Goal: Transaction & Acquisition: Purchase product/service

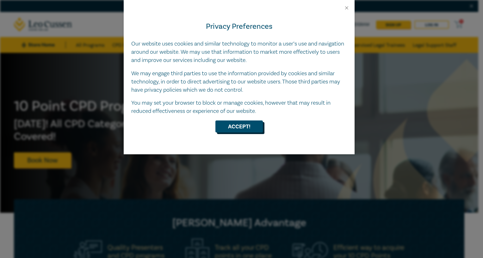
click at [233, 125] on button "Accept!" at bounding box center [238, 127] width 47 height 12
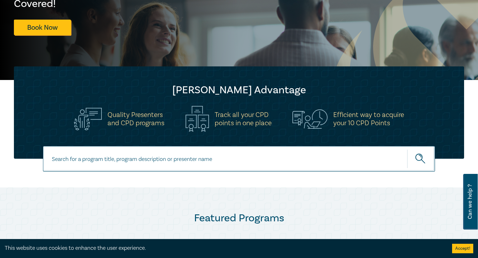
scroll to position [127, 0]
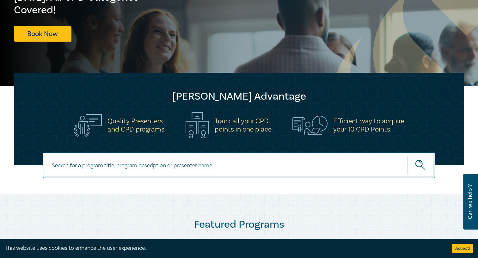
click at [95, 166] on input at bounding box center [239, 165] width 392 height 26
type input "advising charities"
click at [407, 156] on button "submit" at bounding box center [421, 165] width 28 height 19
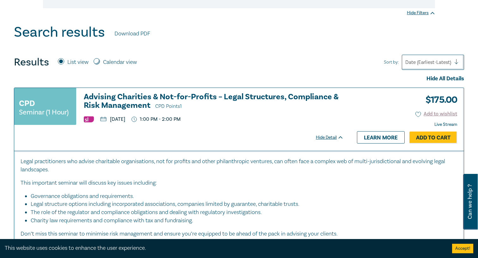
scroll to position [221, 0]
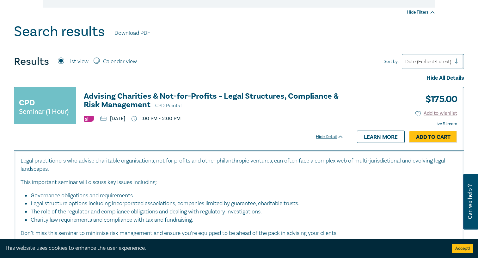
click at [197, 93] on h3 "Advising Charities & Not-for-Profits – Legal Structures, Compliance & Risk Mana…" at bounding box center [214, 101] width 260 height 18
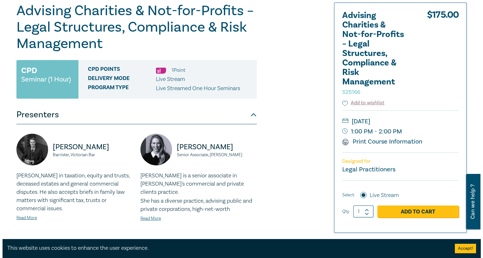
scroll to position [95, 0]
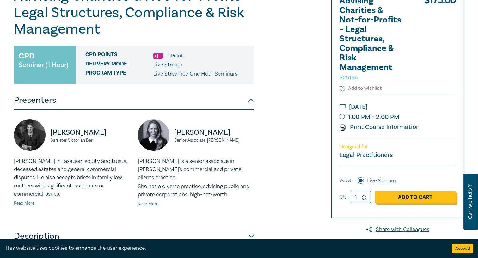
click at [399, 197] on link "Add to Cart" at bounding box center [415, 197] width 81 height 12
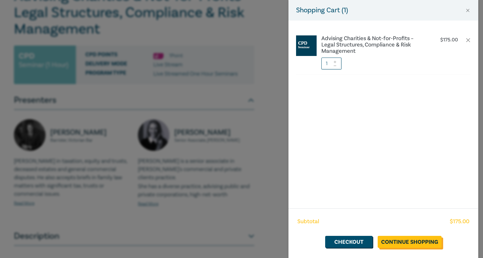
click at [414, 245] on link "Continue Shopping" at bounding box center [410, 242] width 64 height 12
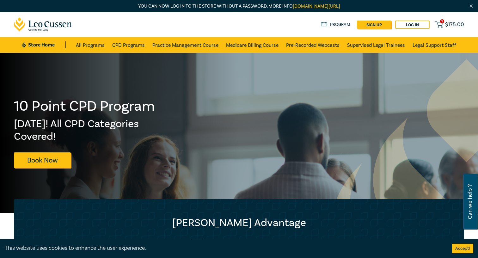
click at [450, 23] on span "$ 175.00" at bounding box center [454, 24] width 19 height 7
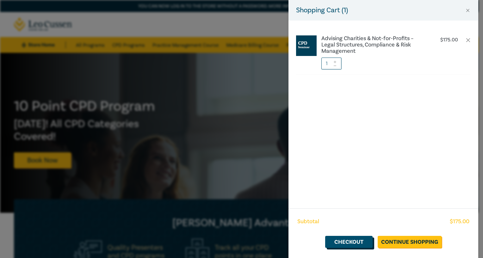
click at [355, 244] on link "Checkout" at bounding box center [348, 242] width 47 height 12
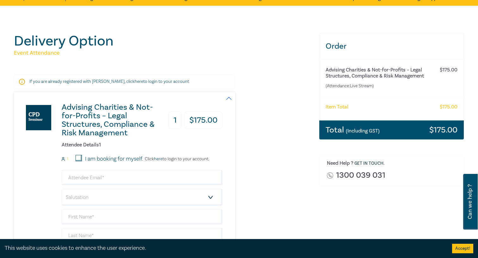
scroll to position [63, 0]
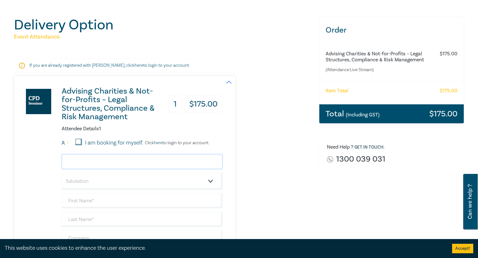
click at [103, 166] on input "email" at bounding box center [142, 161] width 161 height 15
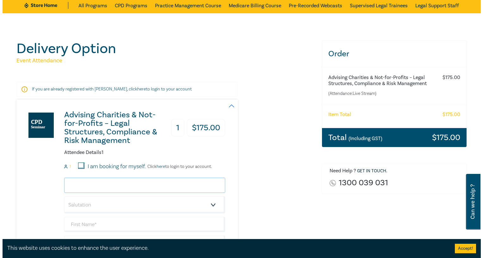
scroll to position [32, 0]
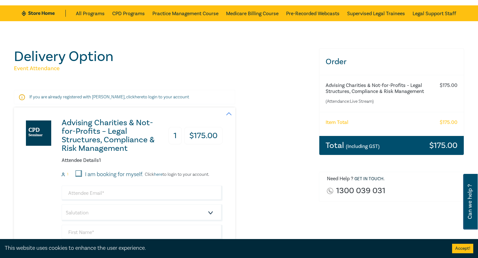
click at [135, 95] on link "here" at bounding box center [139, 97] width 9 height 6
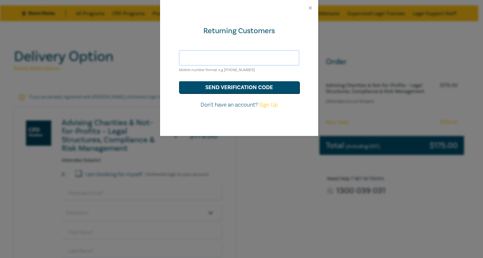
click at [202, 57] on input "text" at bounding box center [239, 57] width 120 height 15
type input "hr@becklegal.com.au"
click at [255, 88] on button "send verification code" at bounding box center [239, 87] width 120 height 12
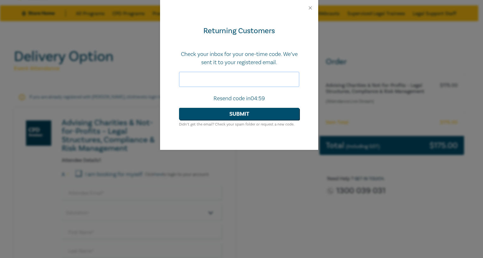
click at [222, 80] on input "text" at bounding box center [239, 79] width 120 height 15
click at [196, 79] on input "text" at bounding box center [239, 79] width 120 height 15
type input "012722"
click at [220, 112] on button "Submit" at bounding box center [239, 114] width 120 height 12
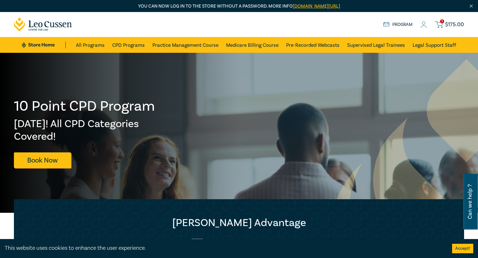
click at [443, 22] on span "1" at bounding box center [442, 21] width 4 height 4
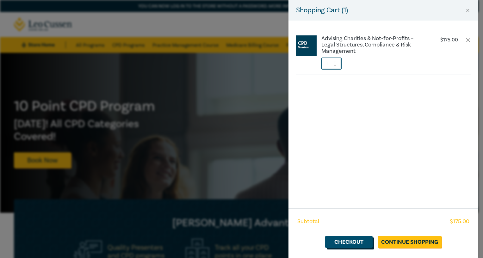
click at [342, 239] on link "Checkout" at bounding box center [348, 242] width 47 height 12
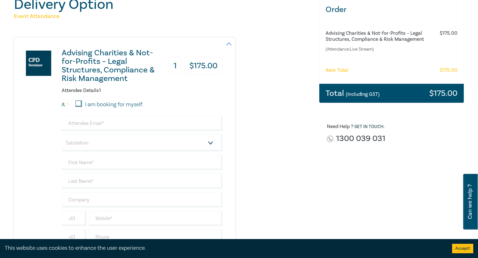
scroll to position [95, 0]
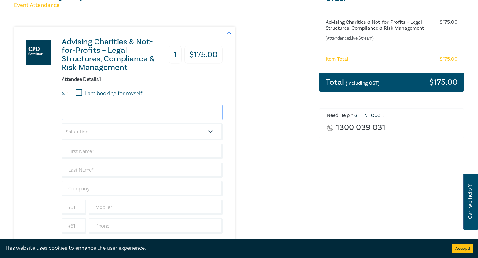
click at [91, 107] on input "email" at bounding box center [142, 112] width 161 height 15
type input "adoughan@becklegal.com.au"
type input "Anna"
type input "Doughan"
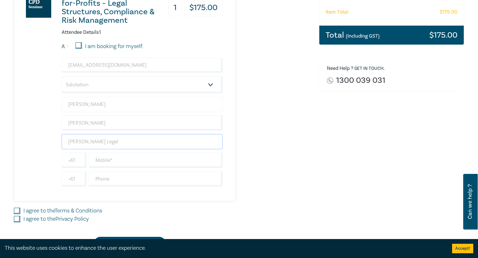
scroll to position [158, 0]
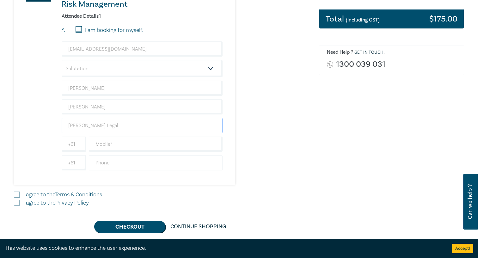
type input "[PERSON_NAME] Legal"
click at [106, 163] on input "text" at bounding box center [156, 162] width 134 height 15
type input "0354453333"
click at [48, 195] on label "I agree to the Terms & Conditions" at bounding box center [62, 195] width 79 height 8
click at [20, 195] on input "I agree to the Terms & Conditions" at bounding box center [17, 195] width 6 height 6
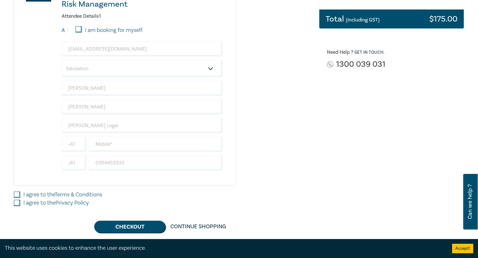
checkbox input "true"
click at [37, 203] on label "I agree to the Privacy Policy" at bounding box center [55, 203] width 65 height 8
click at [20, 203] on input "I agree to the Privacy Policy" at bounding box center [17, 203] width 6 height 6
checkbox input "true"
click at [151, 226] on button "Checkout" at bounding box center [129, 227] width 71 height 12
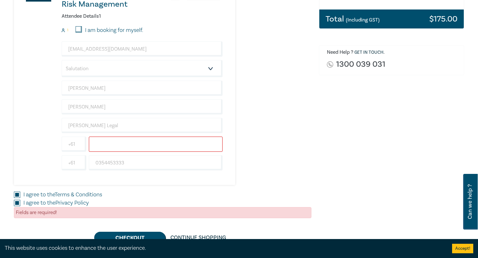
click at [119, 146] on input "text" at bounding box center [156, 144] width 134 height 15
type input "0354453333"
click at [135, 236] on button "Checkout" at bounding box center [129, 238] width 71 height 12
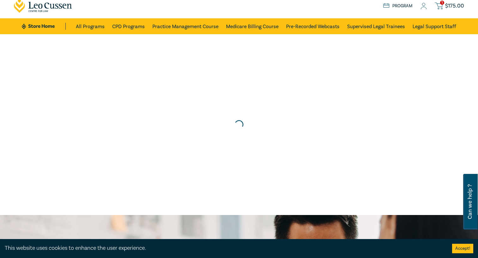
scroll to position [0, 0]
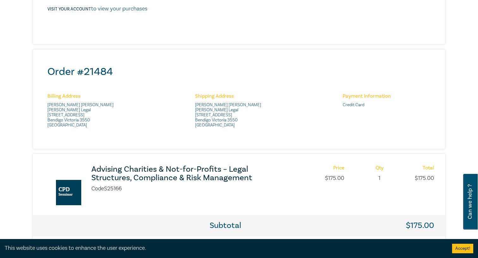
scroll to position [285, 0]
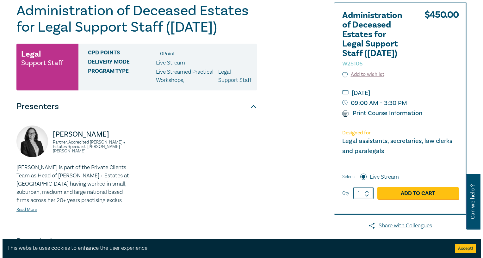
scroll to position [95, 0]
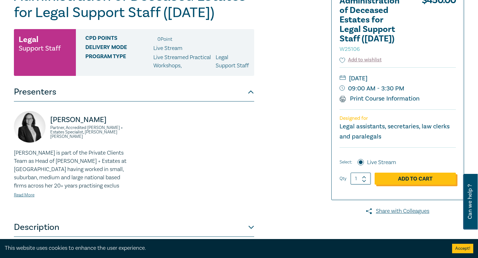
click at [412, 179] on link "Add to Cart" at bounding box center [415, 179] width 81 height 12
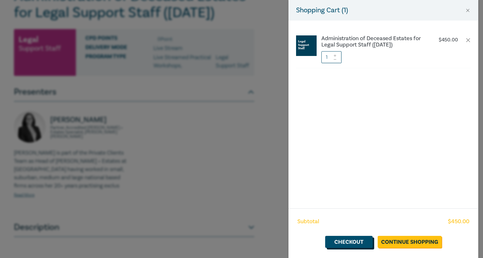
click at [347, 242] on link "Checkout" at bounding box center [348, 242] width 47 height 12
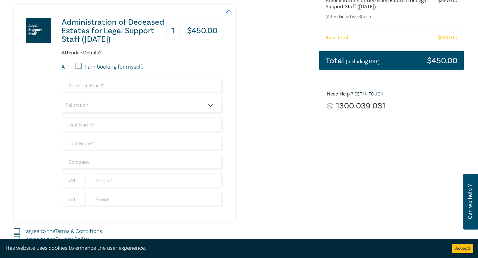
scroll to position [127, 0]
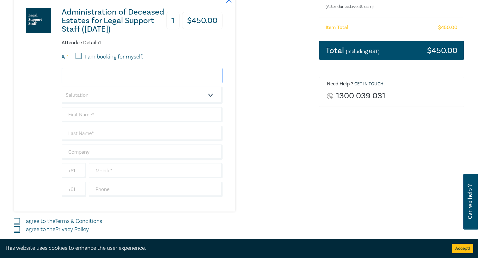
click at [87, 74] on input "email" at bounding box center [142, 75] width 161 height 15
type input "wbennett@becklegal.com.au"
type input "Wayne"
type input "Bennett"
drag, startPoint x: 148, startPoint y: 77, endPoint x: 22, endPoint y: 72, distance: 126.6
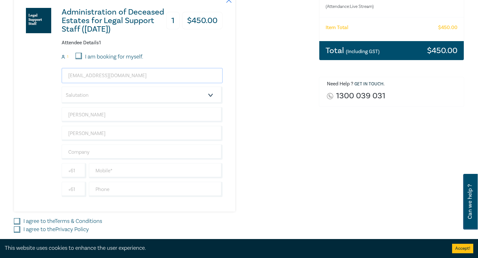
click at [22, 72] on div "Administration of Deceased Estates for Legal Support Staff (Sept 2025) 1 $ 450.…" at bounding box center [118, 103] width 209 height 217
type input "hr@becklegal.com.au"
click at [106, 169] on input "text" at bounding box center [156, 170] width 134 height 15
type input "0354453333"
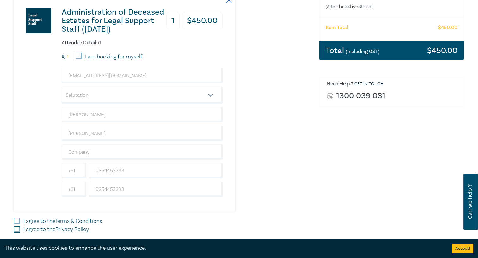
click at [60, 221] on link "Terms & Conditions" at bounding box center [78, 221] width 47 height 7
click at [20, 221] on input "I agree to the Terms & Conditions" at bounding box center [17, 221] width 6 height 6
checkbox input "true"
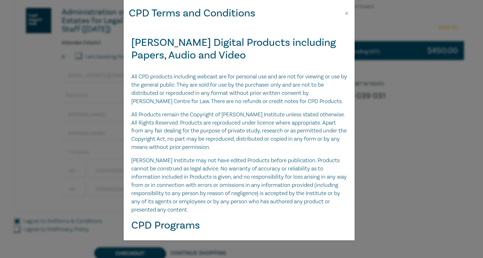
click at [59, 226] on div "CPD Terms and Conditions Leo Cussen Digital Products including Papers, Audio an…" at bounding box center [241, 129] width 483 height 258
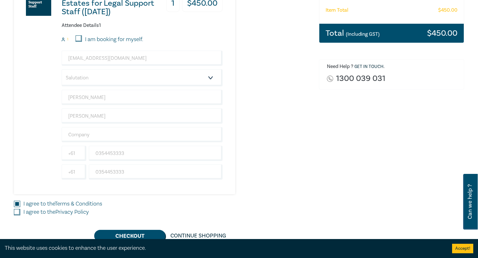
scroll to position [158, 0]
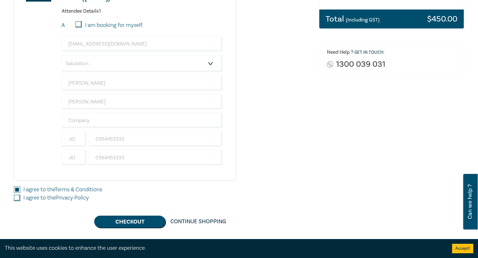
click at [17, 199] on input "I agree to the Privacy Policy" at bounding box center [17, 198] width 6 height 6
checkbox input "true"
click at [91, 127] on input "text" at bounding box center [142, 120] width 161 height 15
type input "[PERSON_NAME] Legal"
click at [127, 223] on button "Checkout" at bounding box center [129, 222] width 71 height 12
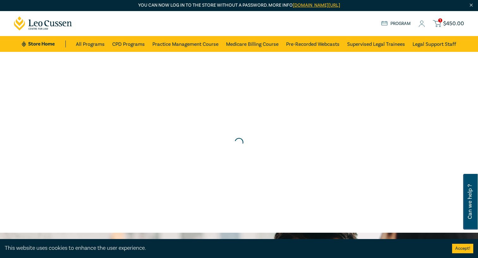
scroll to position [0, 0]
